Goal: Submit feedback/report problem

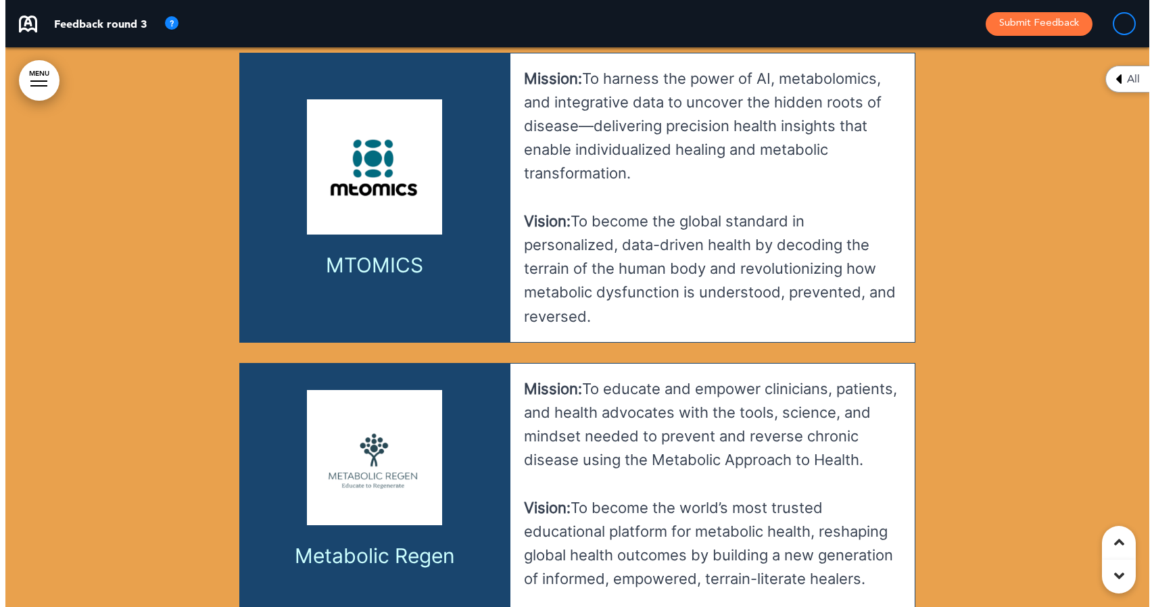
scroll to position [21993, 0]
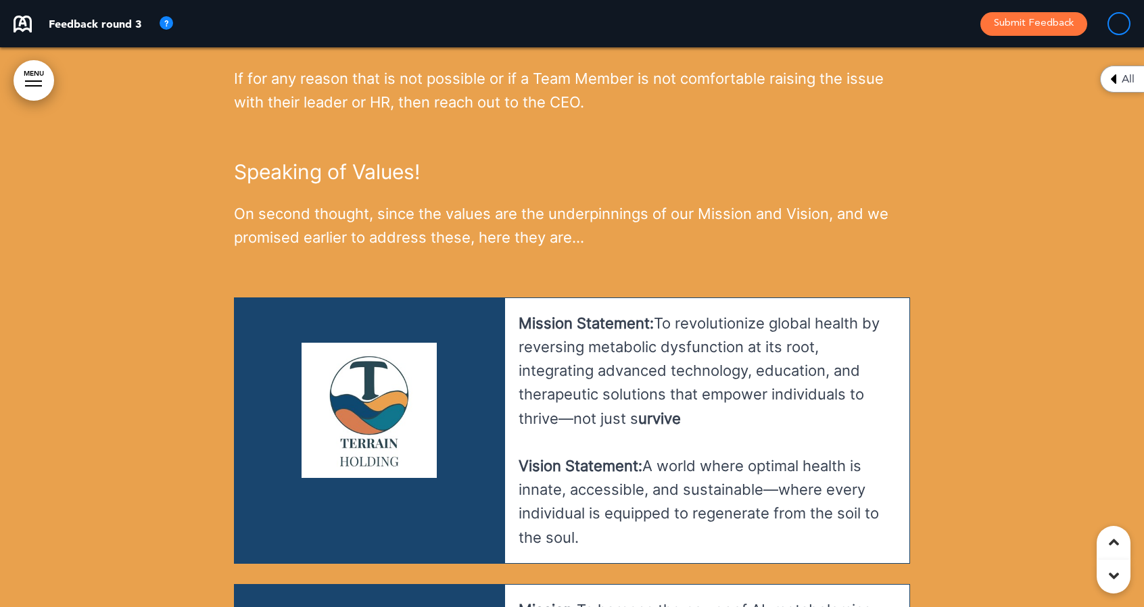
click at [1039, 21] on button "Submit Feedback" at bounding box center [1033, 24] width 107 height 24
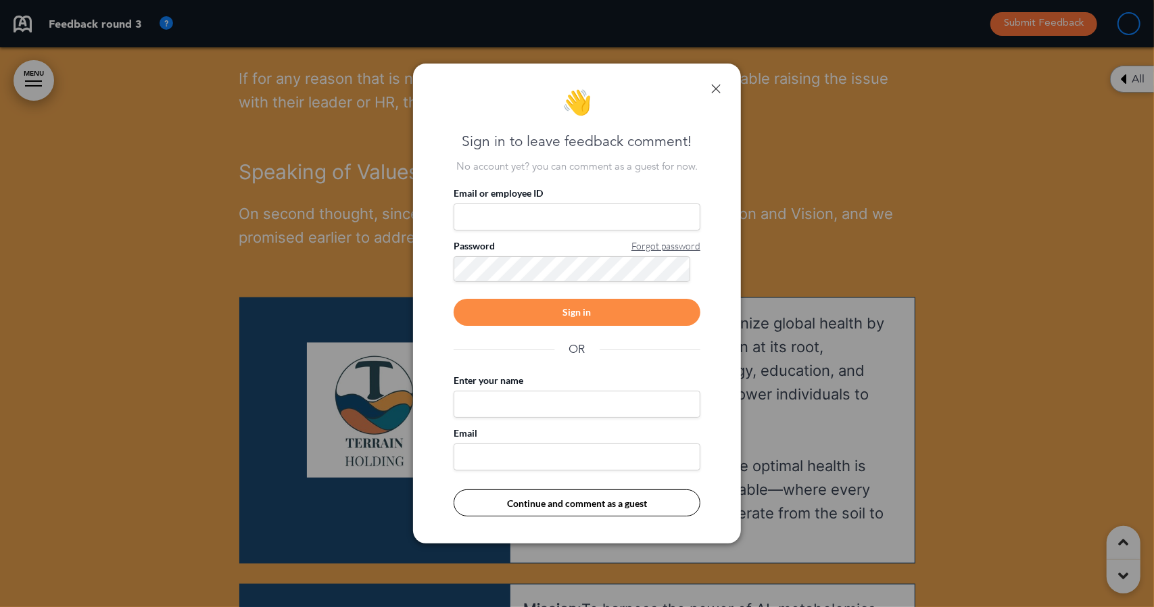
click at [519, 220] on input "Email or employee ID" at bounding box center [577, 217] width 247 height 27
type input "**********"
click at [523, 310] on div "Sign in" at bounding box center [577, 312] width 247 height 27
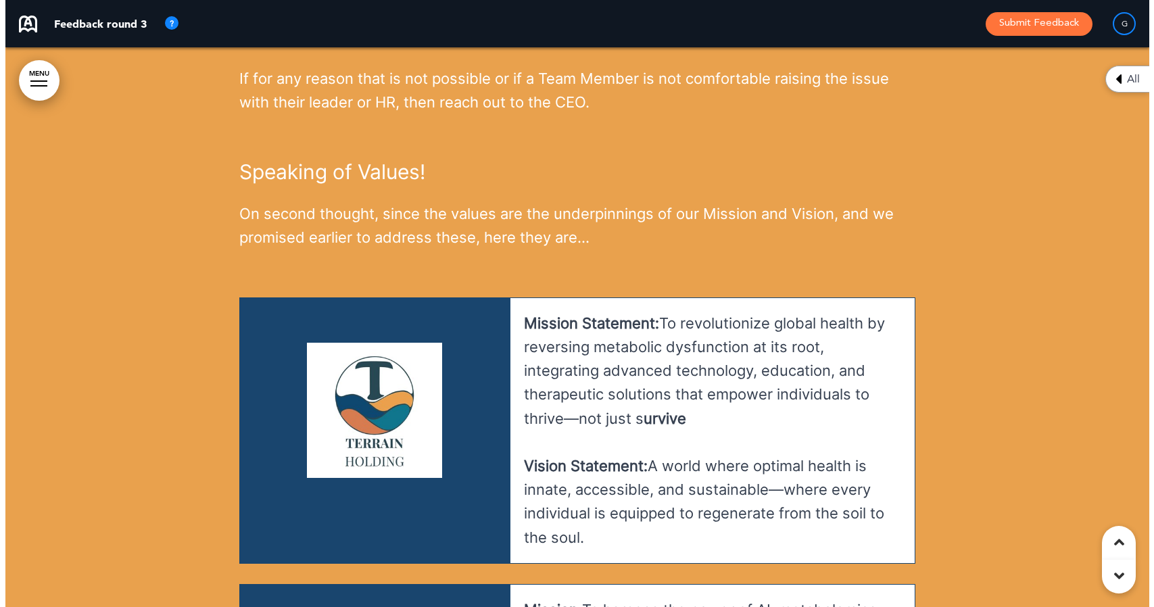
scroll to position [24766, 0]
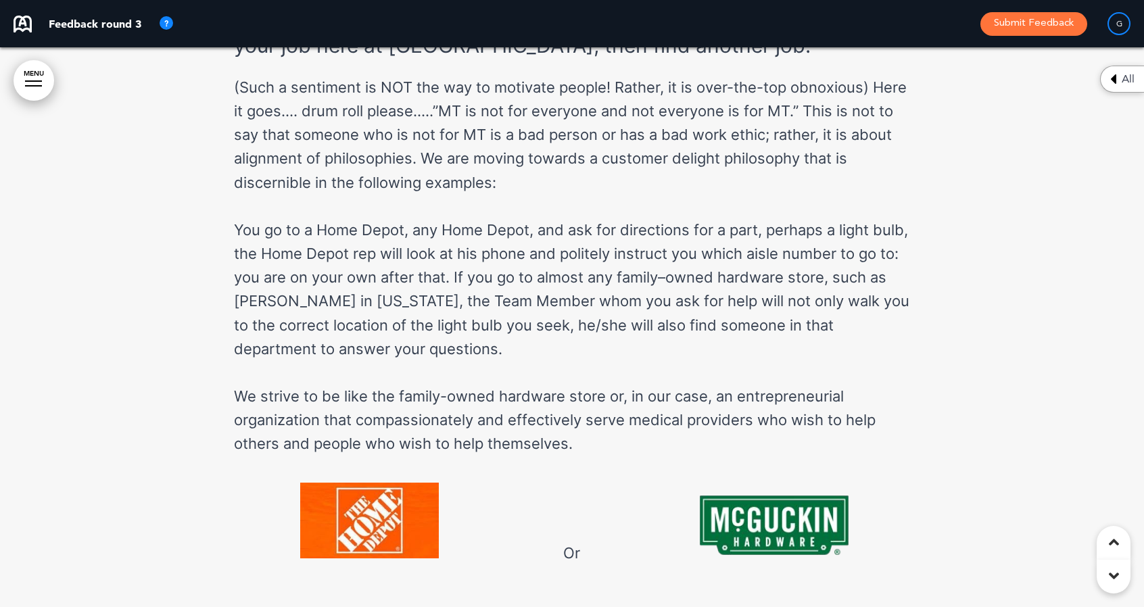
click at [1001, 22] on button "Submit Feedback" at bounding box center [1033, 24] width 107 height 24
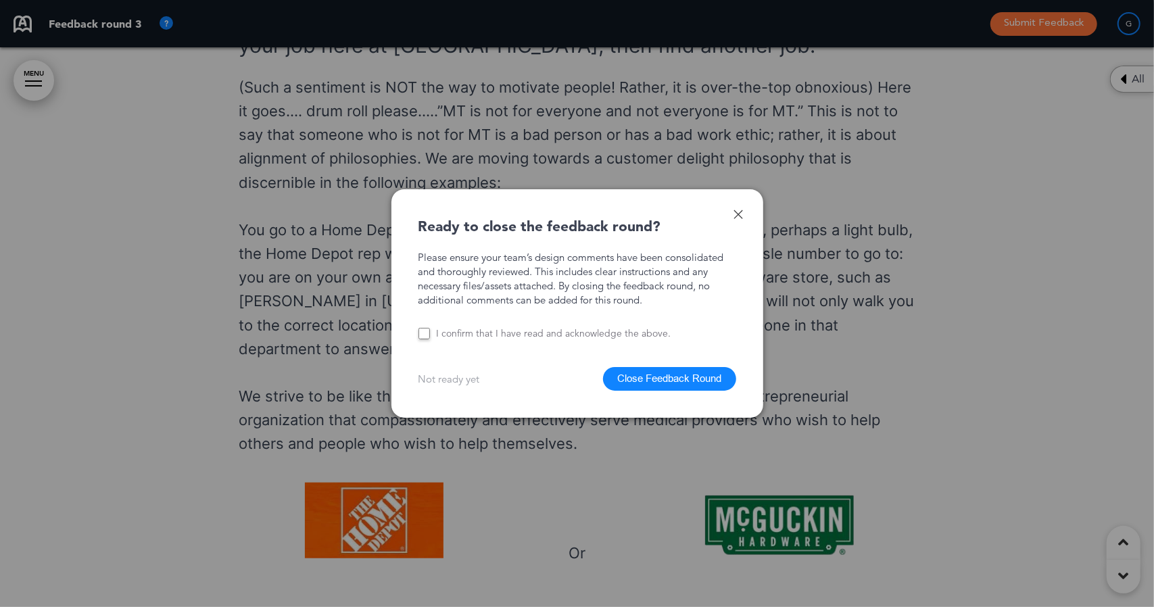
click at [634, 379] on button "Close Feedback Round" at bounding box center [669, 379] width 133 height 24
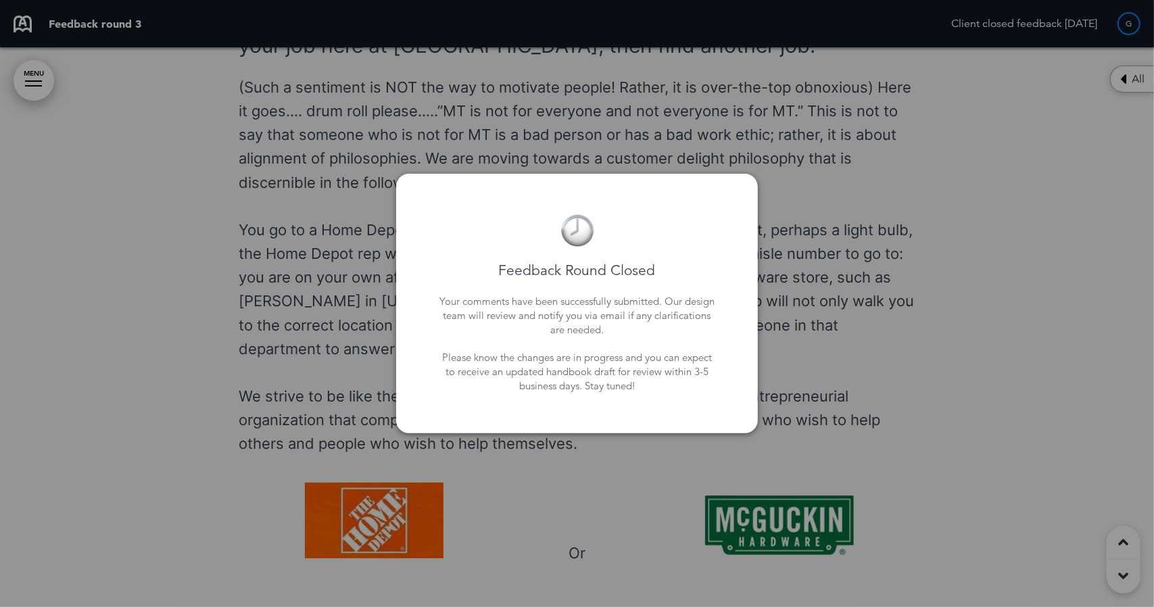
scroll to position [28275, 0]
